Goal: Information Seeking & Learning: Learn about a topic

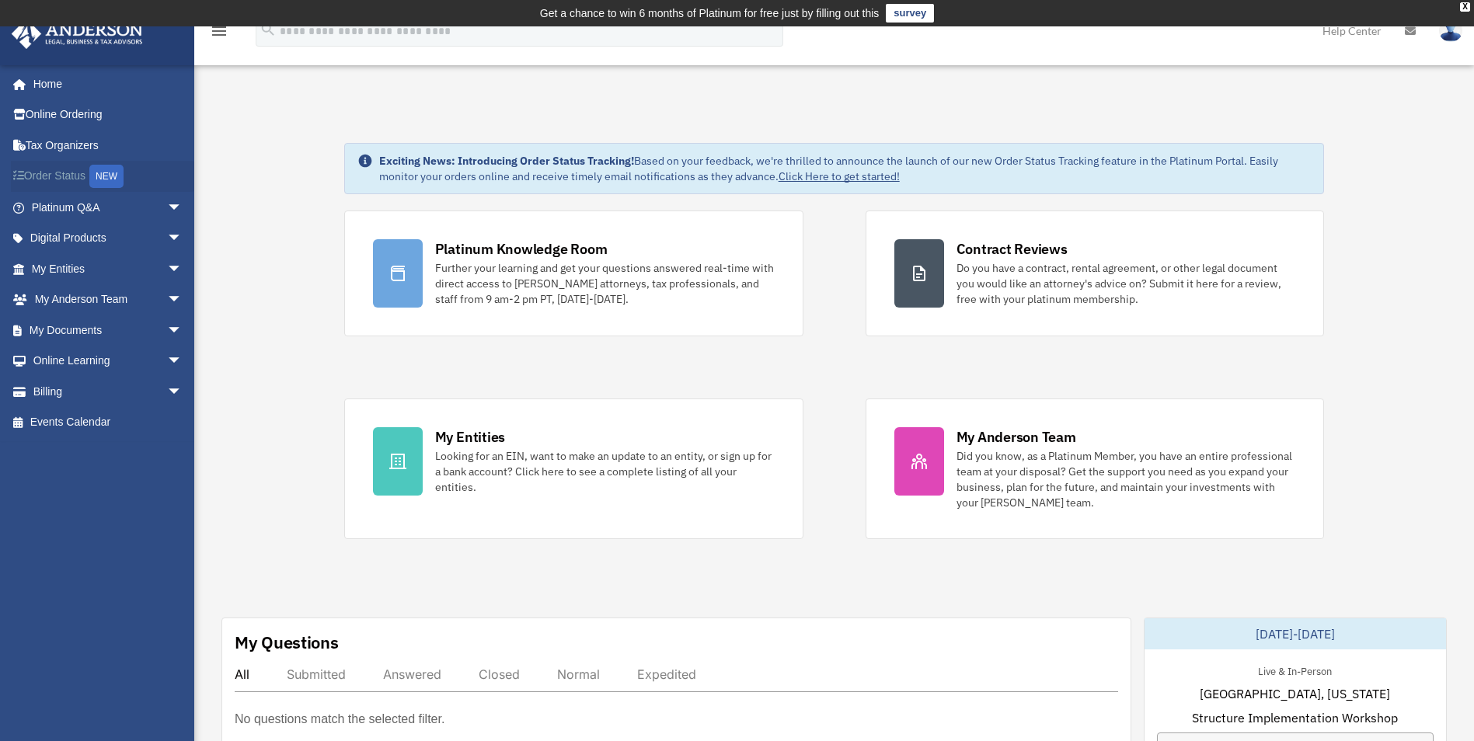
click at [40, 170] on link "Order Status NEW" at bounding box center [108, 177] width 195 height 32
click at [104, 259] on link "My Entities arrow_drop_down" at bounding box center [108, 268] width 195 height 31
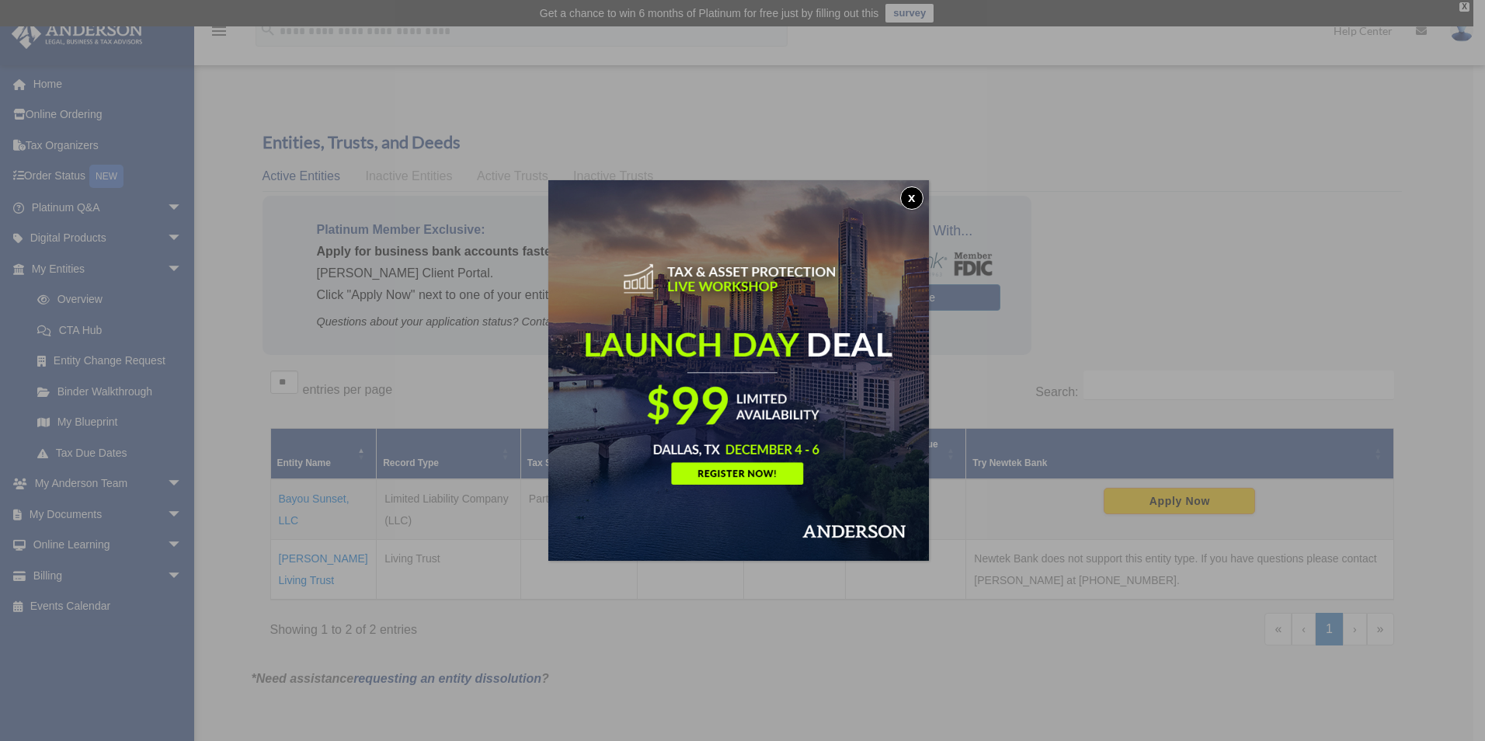
click at [915, 193] on button "x" at bounding box center [911, 197] width 23 height 23
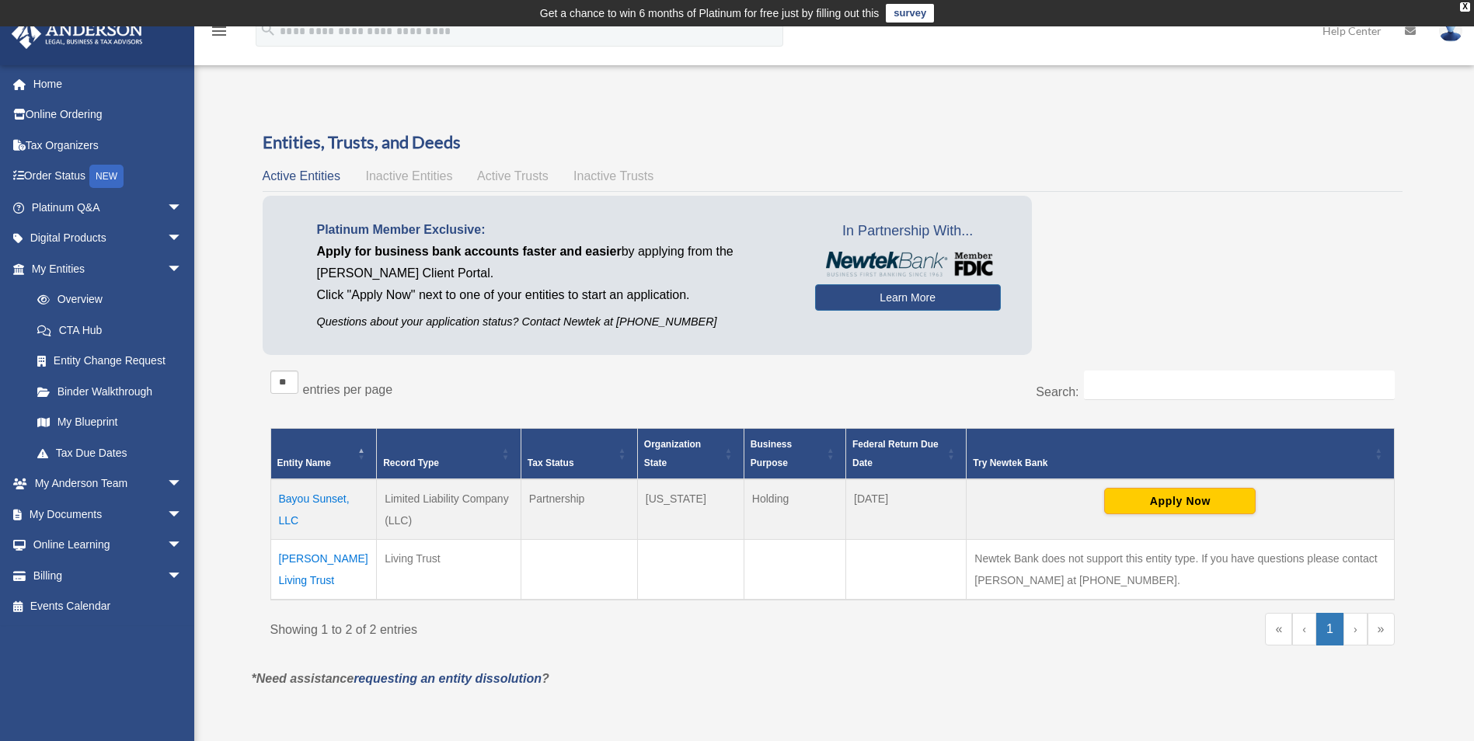
click at [332, 556] on td "Blackwell Living Trust" at bounding box center [323, 569] width 106 height 61
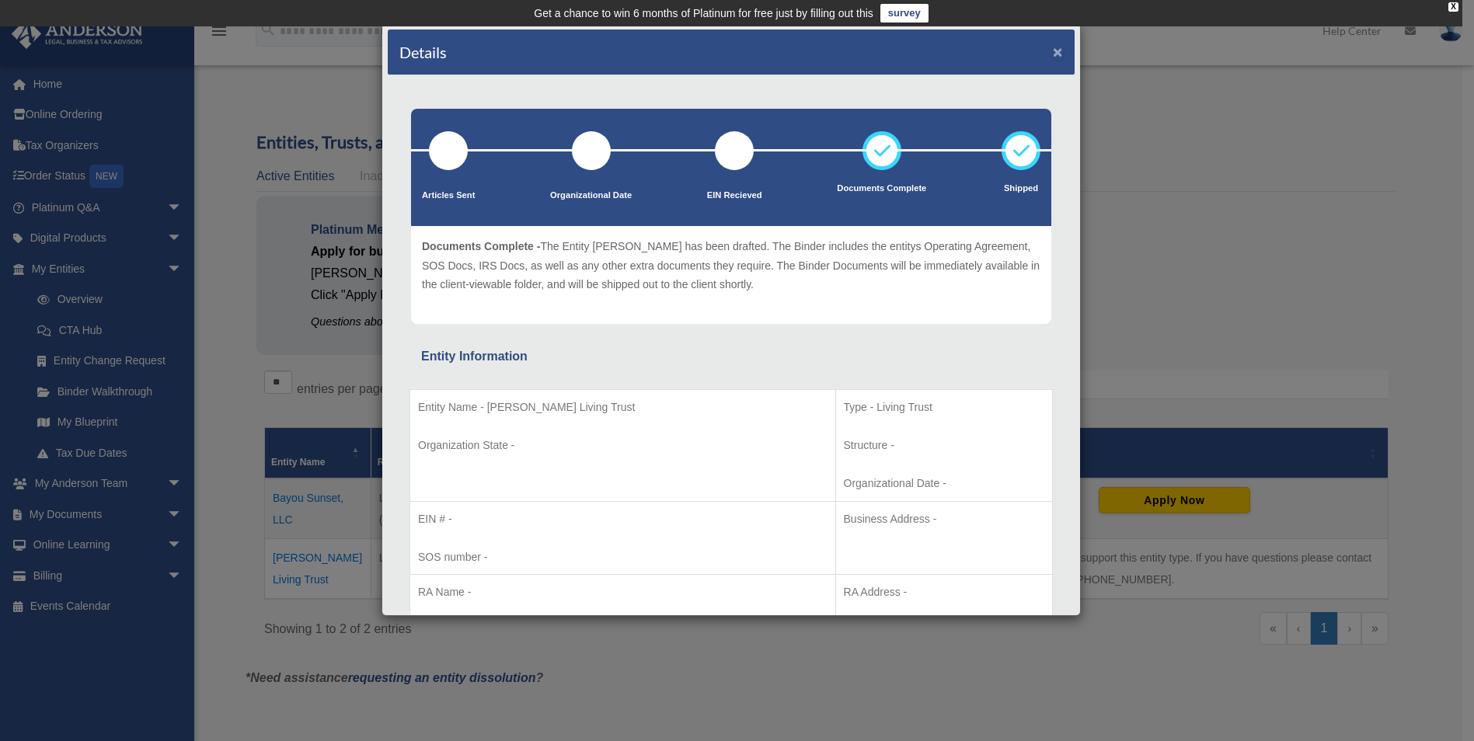
click at [1053, 49] on button "×" at bounding box center [1058, 51] width 10 height 16
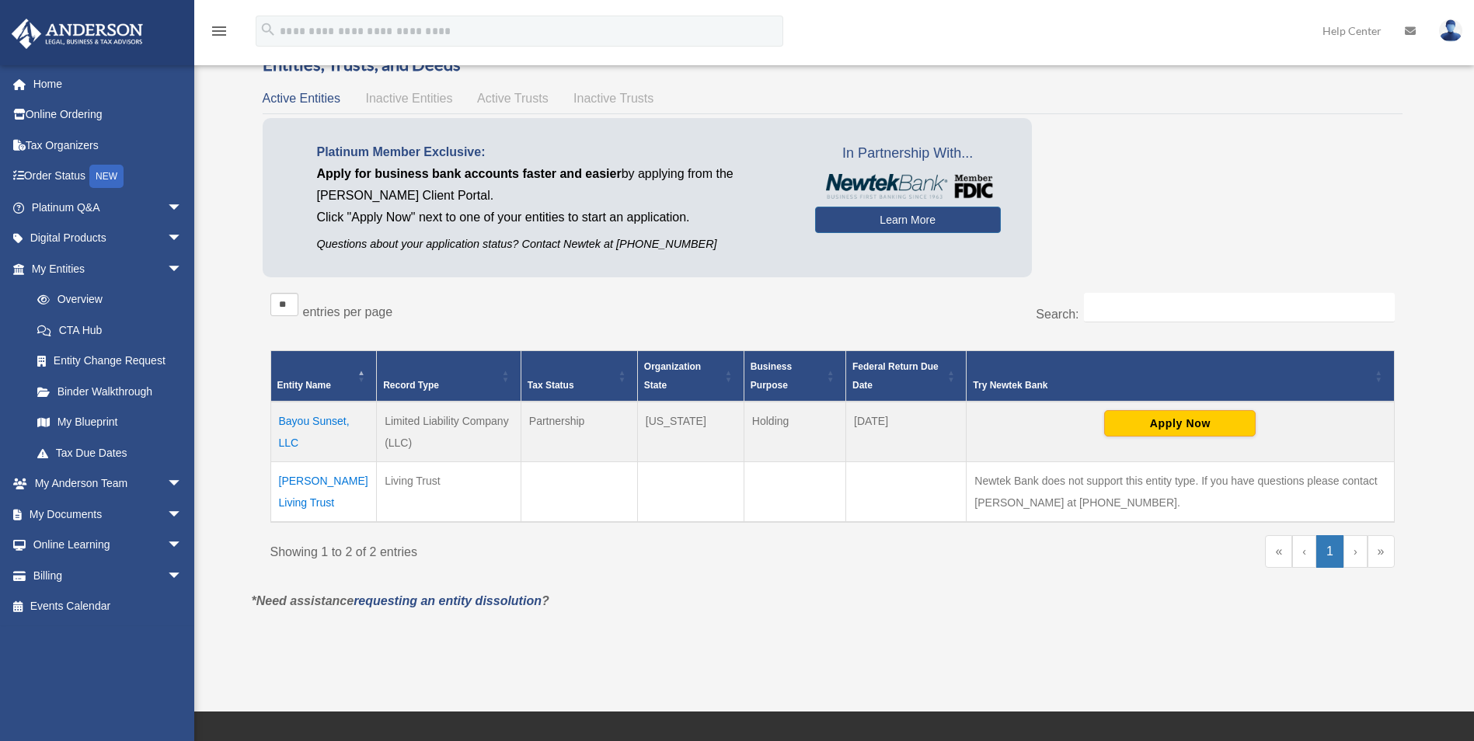
scroll to position [155, 0]
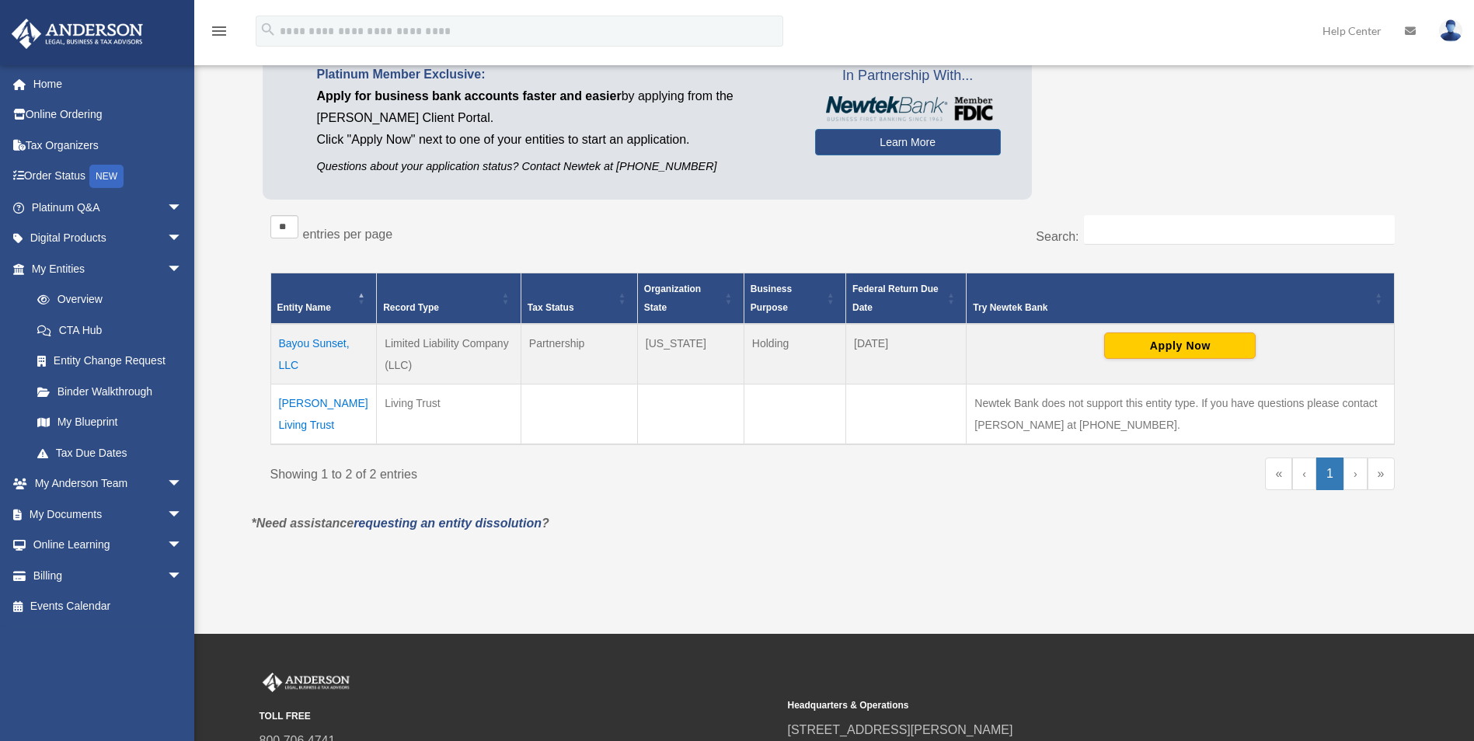
click at [291, 343] on td "Bayou Sunset, LLC" at bounding box center [323, 354] width 106 height 61
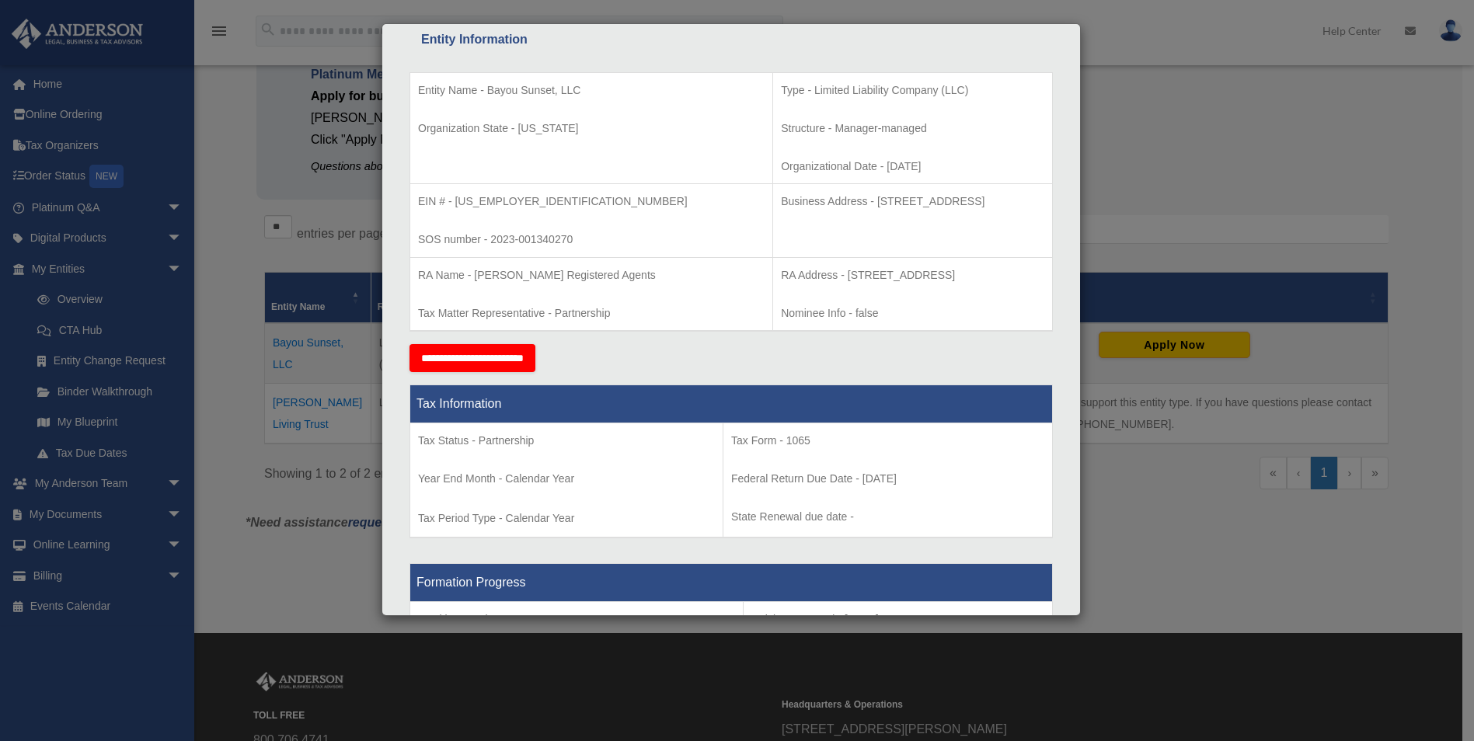
scroll to position [0, 0]
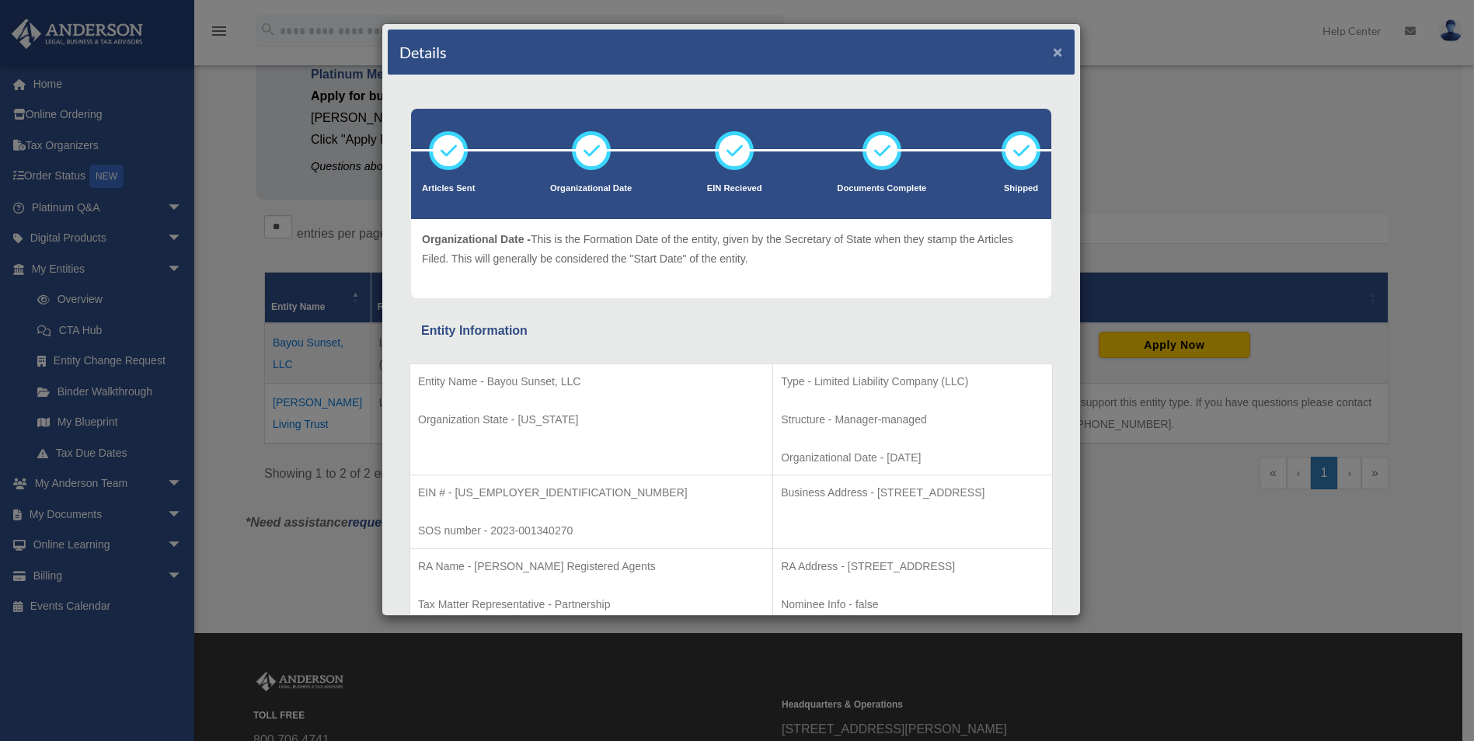
click at [1053, 49] on button "×" at bounding box center [1058, 51] width 10 height 16
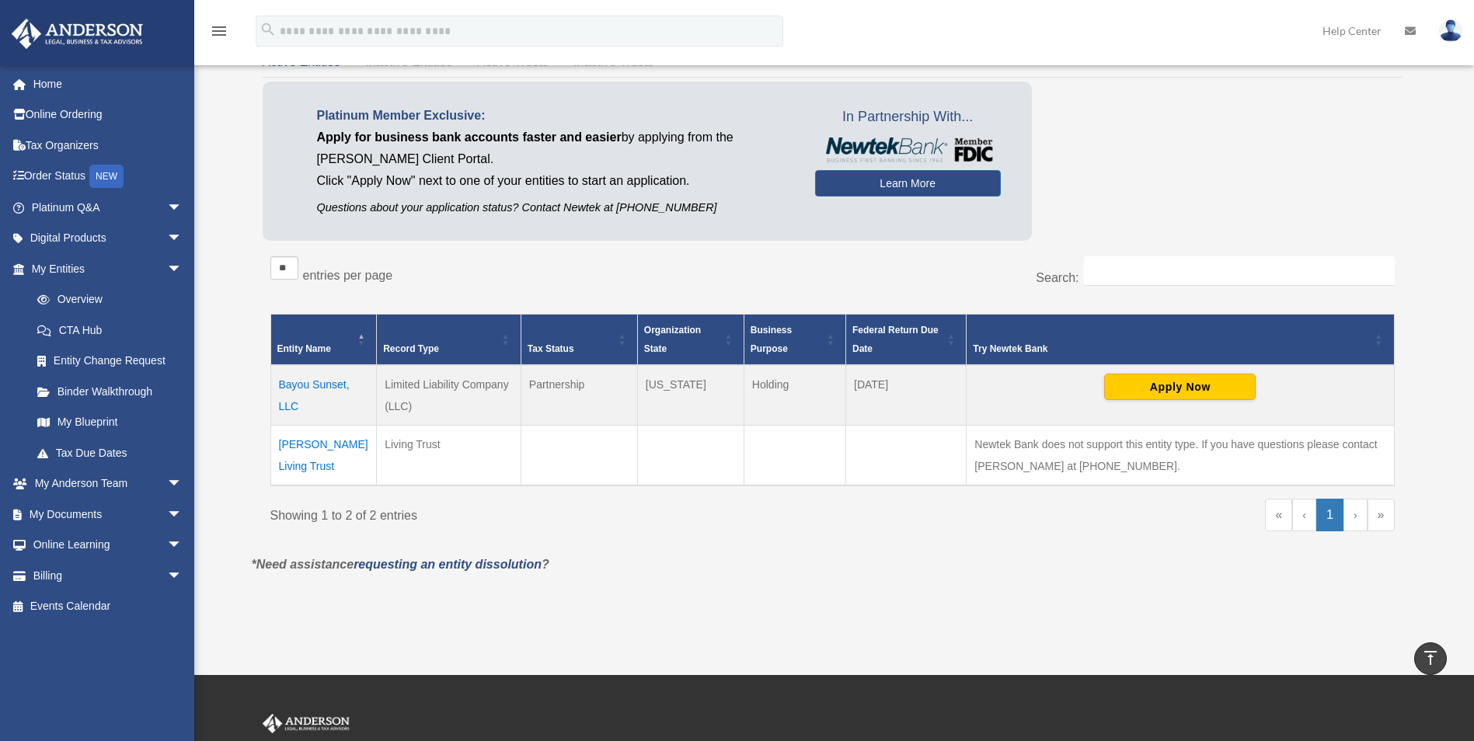
scroll to position [106, 0]
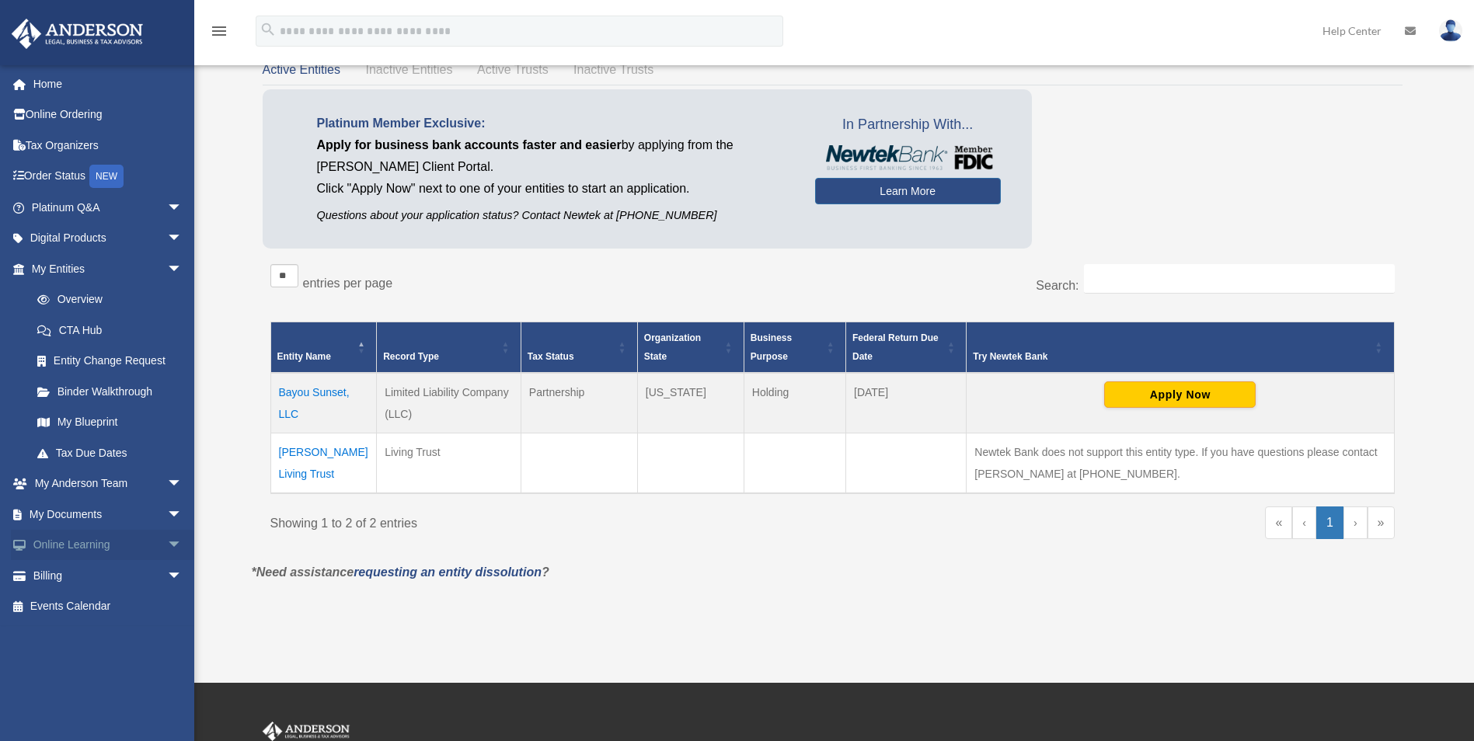
click at [75, 541] on link "Online Learning arrow_drop_down" at bounding box center [108, 545] width 195 height 31
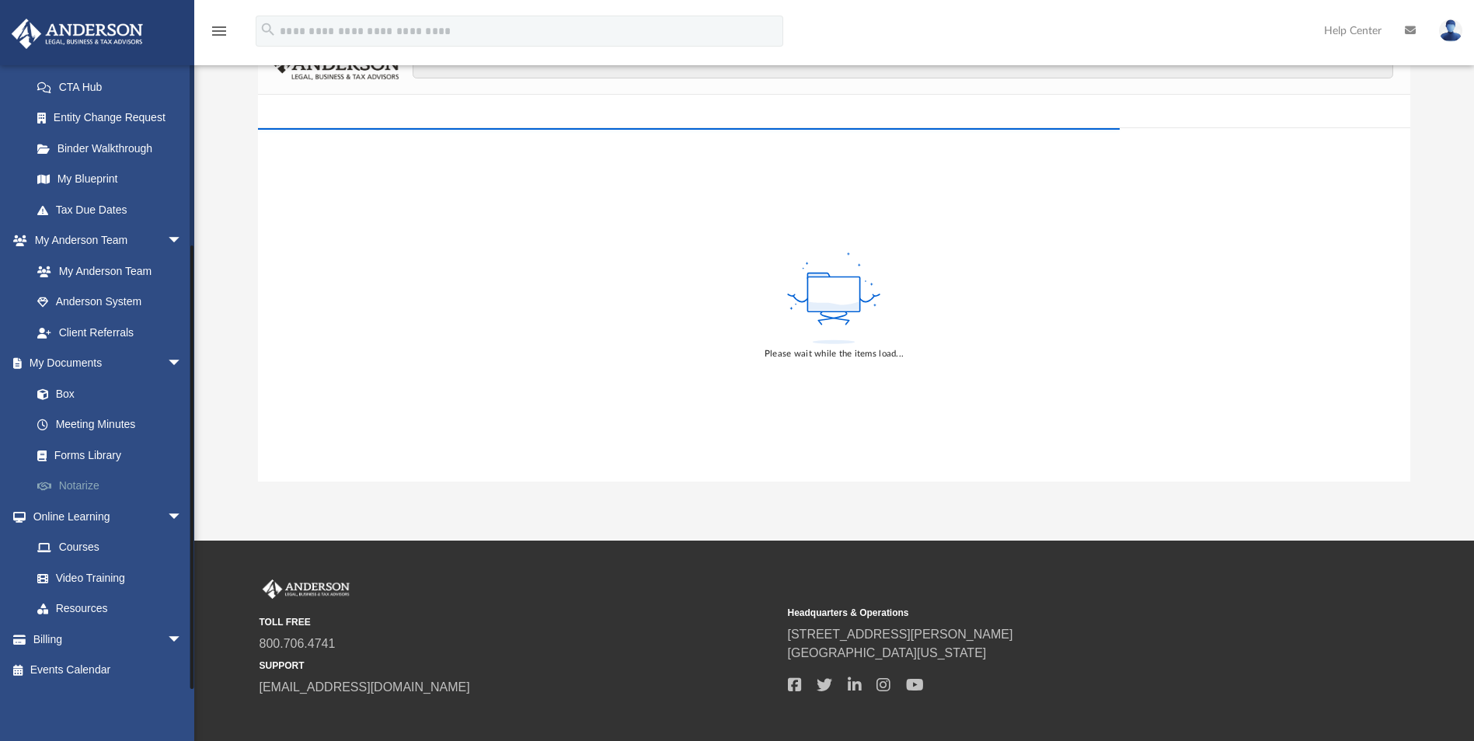
scroll to position [155, 0]
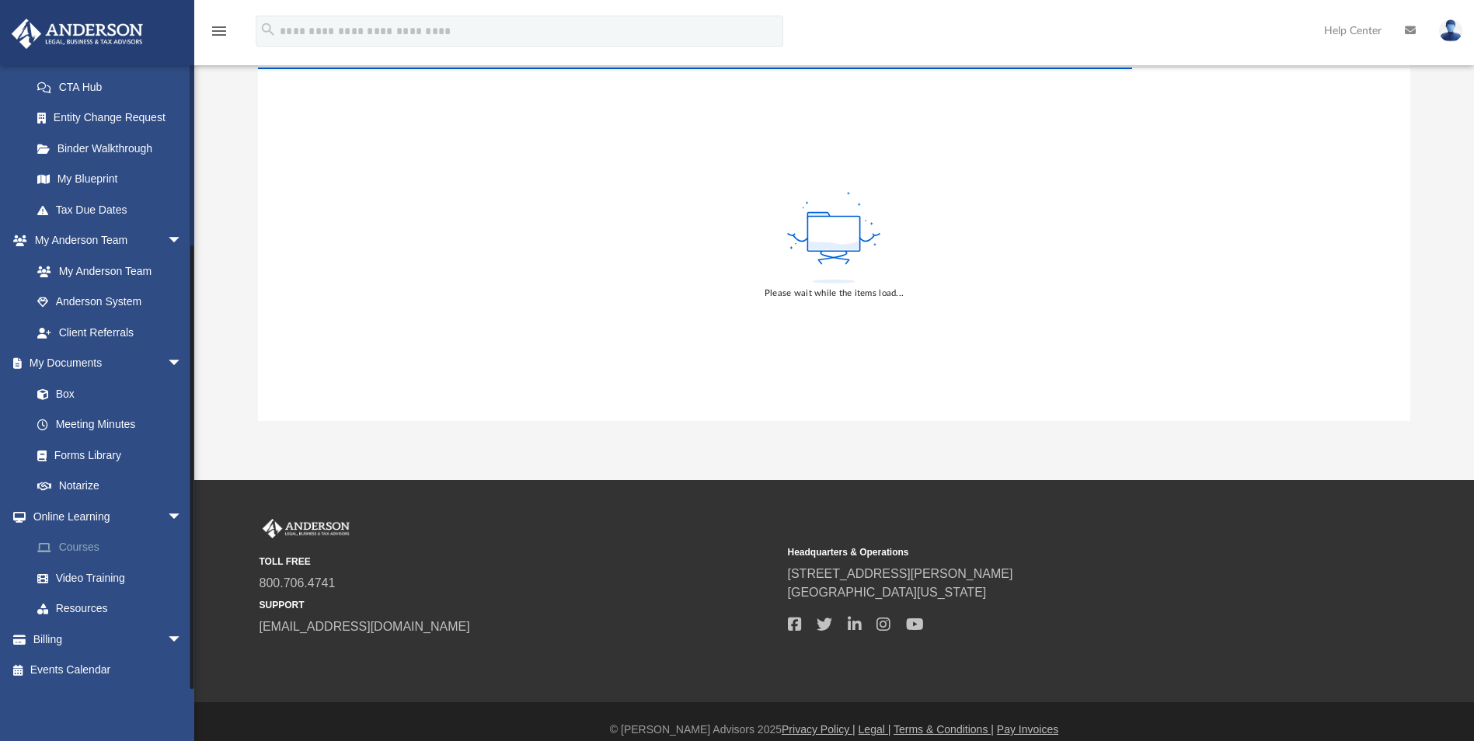
click at [73, 545] on link "Courses" at bounding box center [114, 547] width 184 height 31
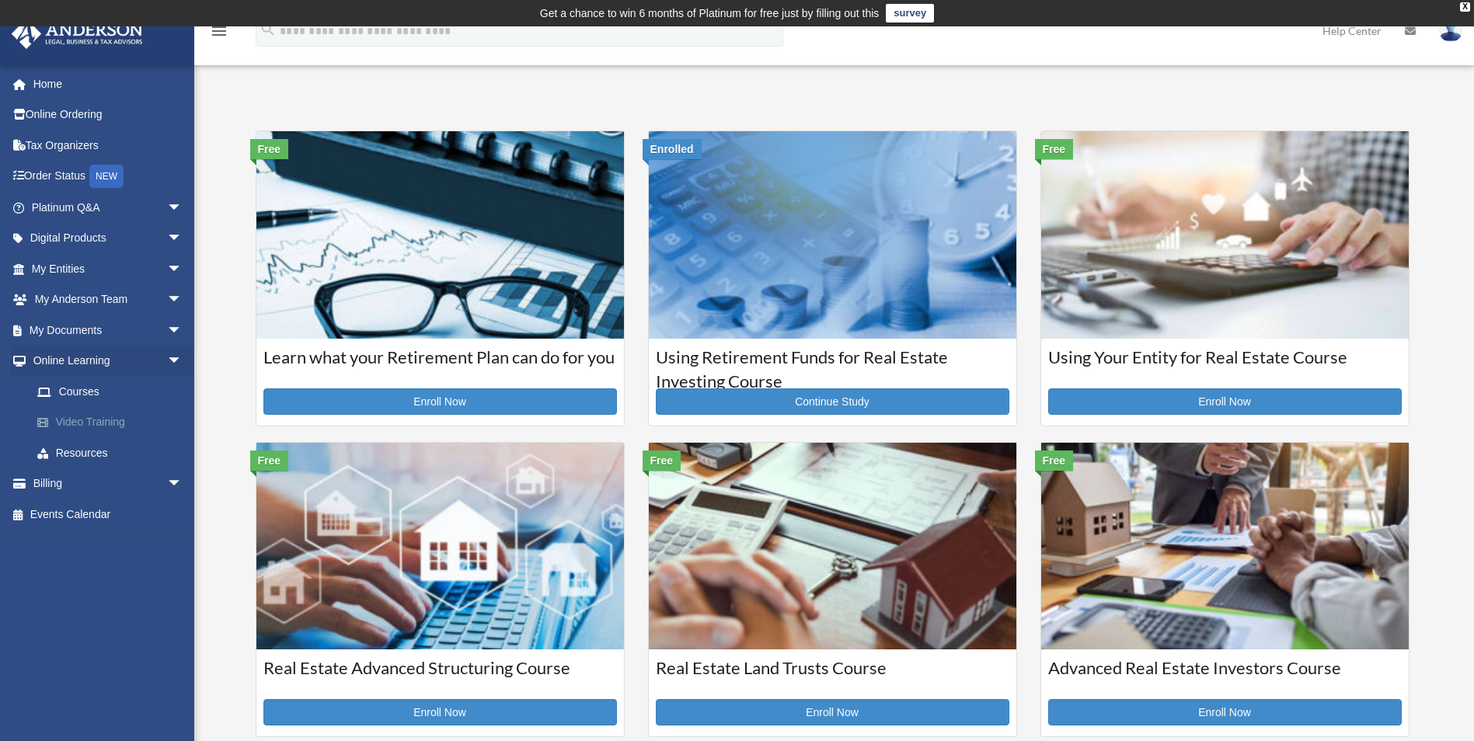
click at [106, 421] on link "Video Training" at bounding box center [114, 422] width 184 height 31
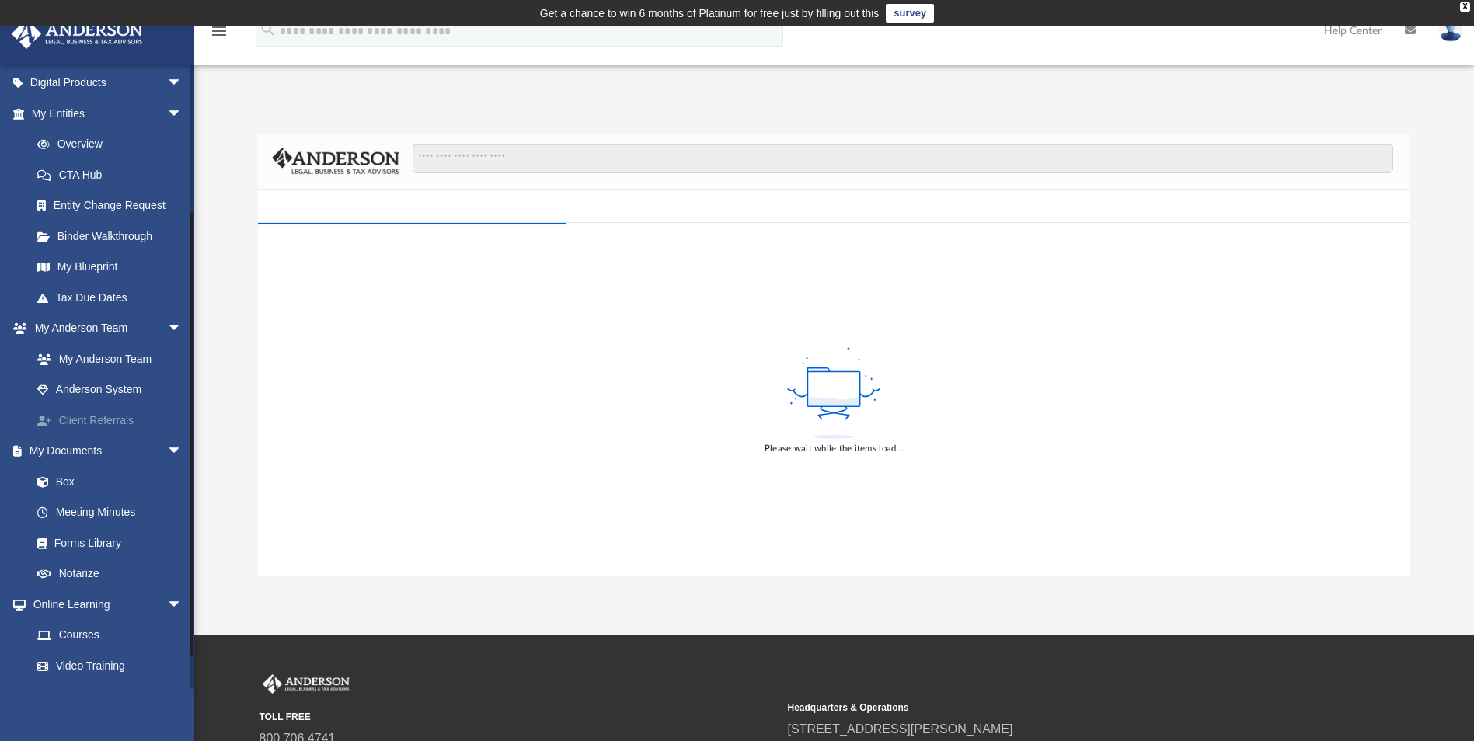
scroll to position [243, 0]
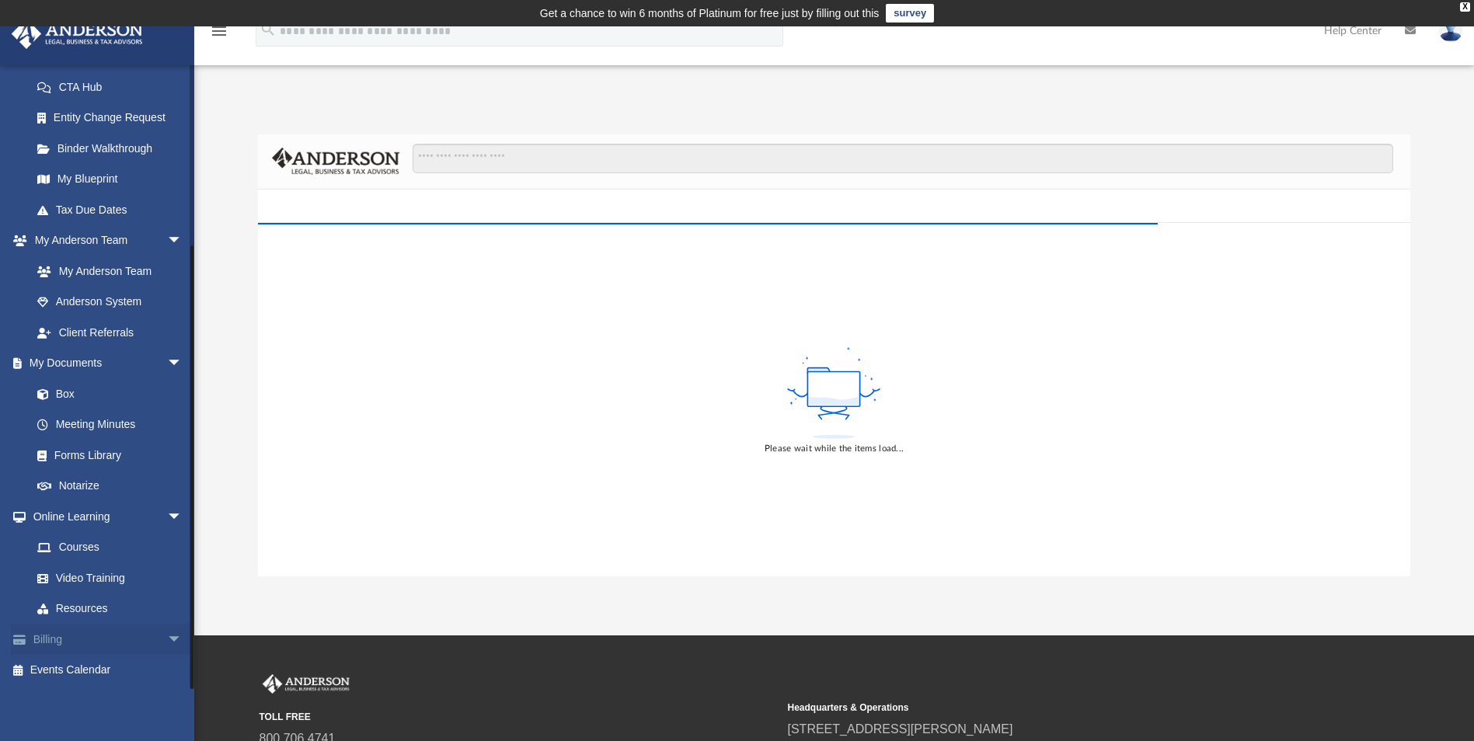
click at [167, 638] on span "arrow_drop_down" at bounding box center [182, 640] width 31 height 32
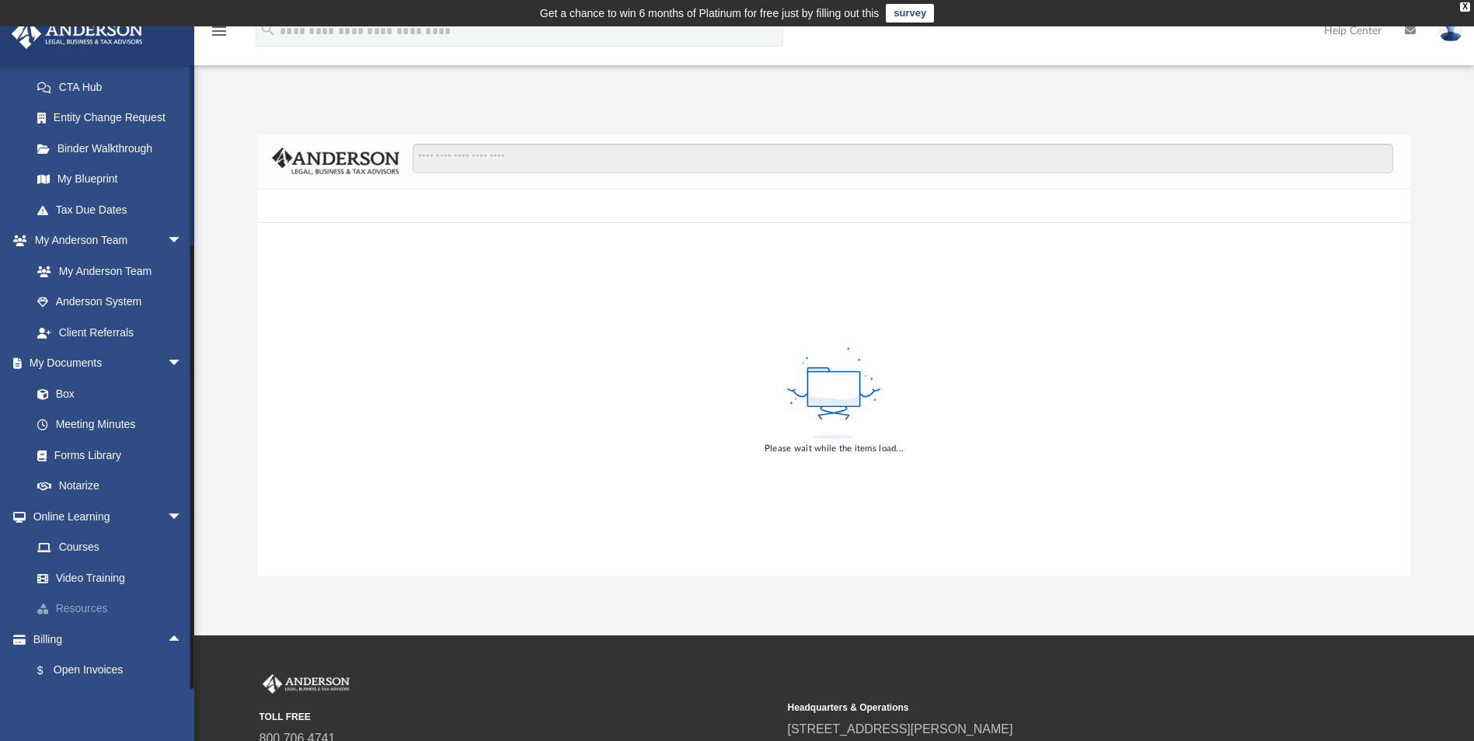
click at [94, 606] on link "Resources" at bounding box center [114, 608] width 184 height 31
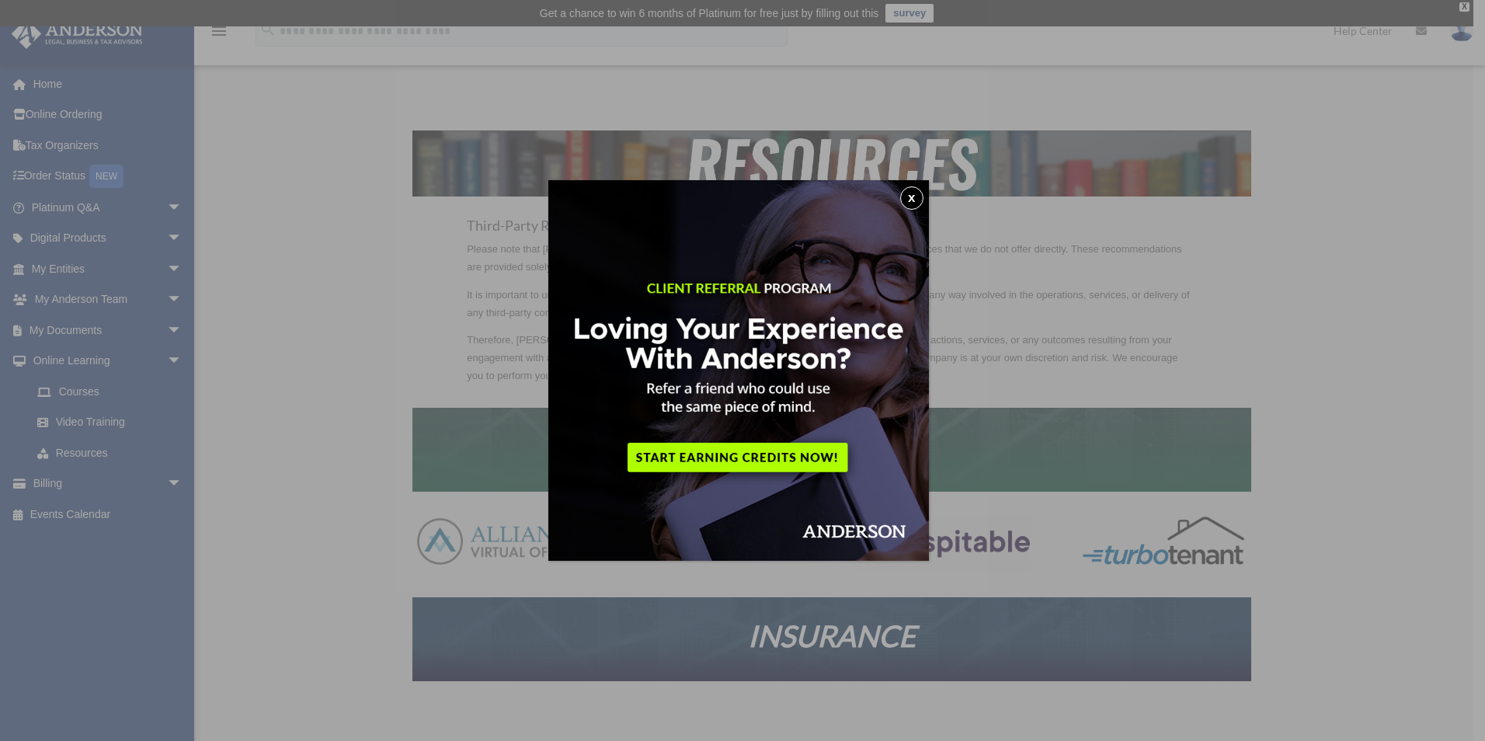
click at [918, 196] on button "x" at bounding box center [911, 197] width 23 height 23
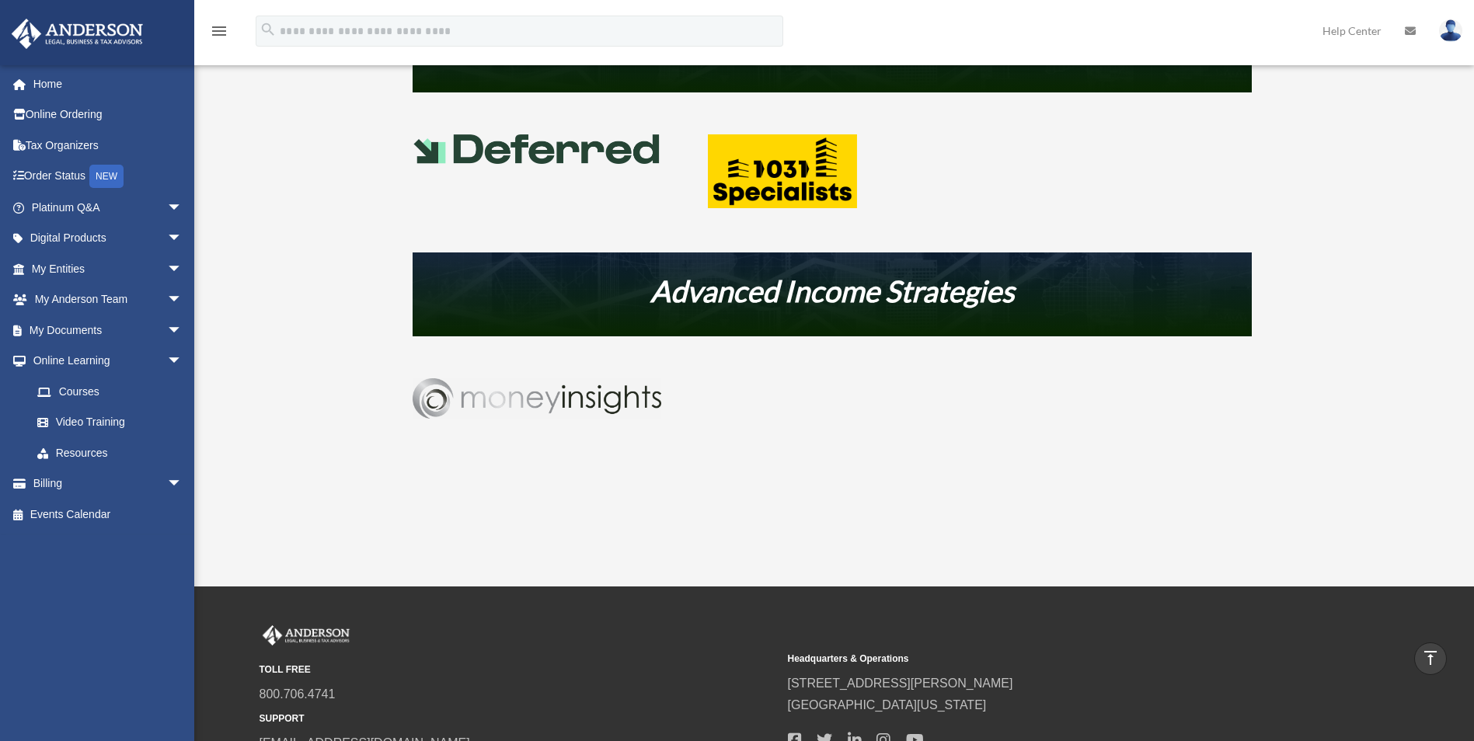
scroll to position [854, 0]
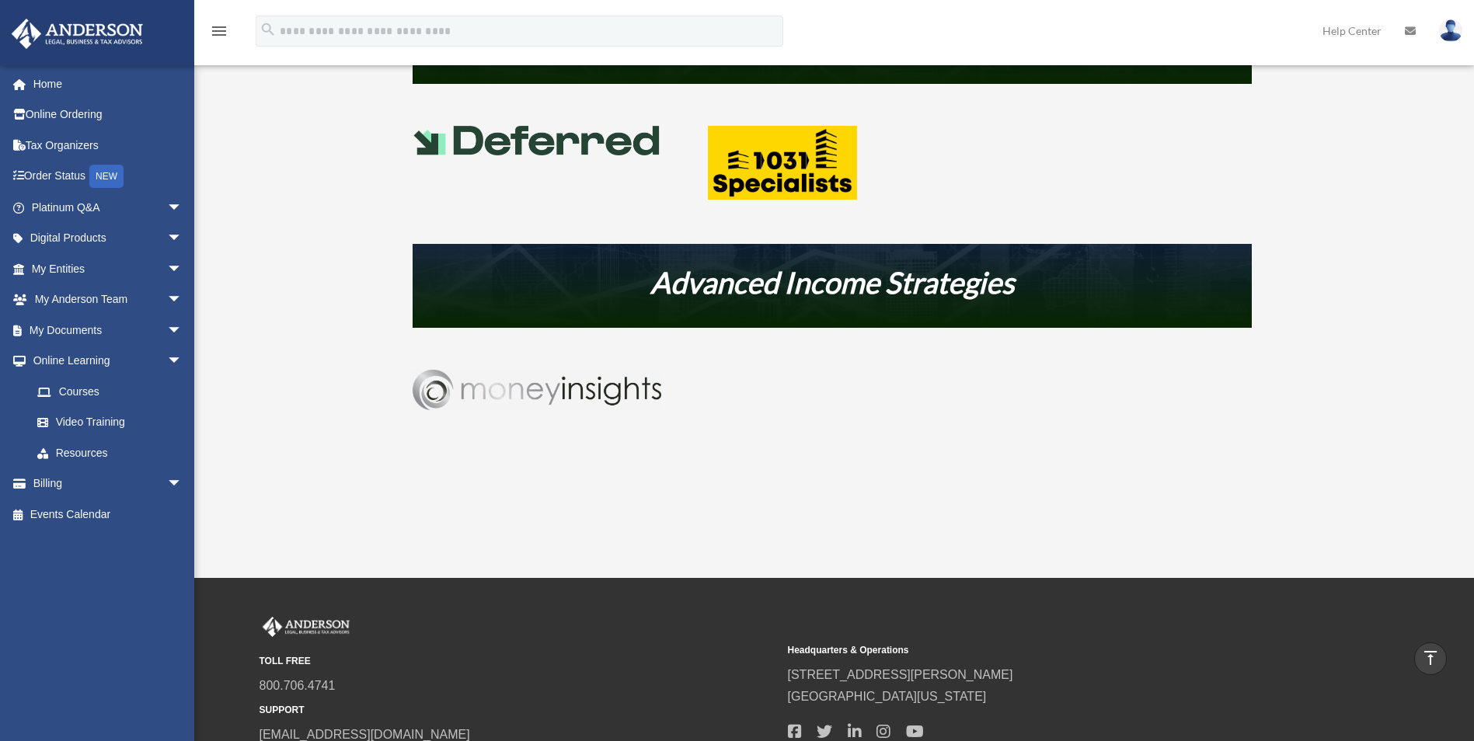
click at [502, 387] on img at bounding box center [536, 390] width 249 height 40
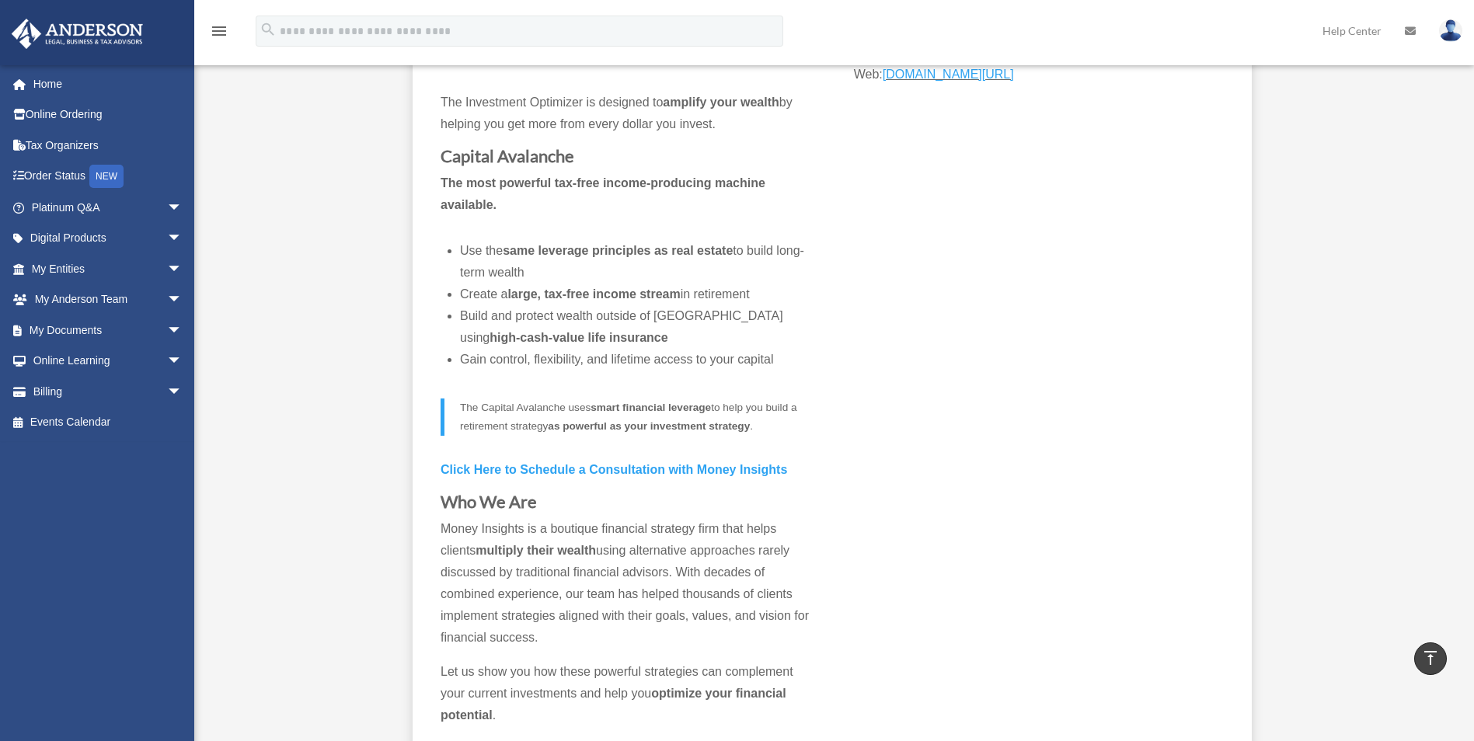
scroll to position [365, 0]
